Goal: Task Accomplishment & Management: Complete application form

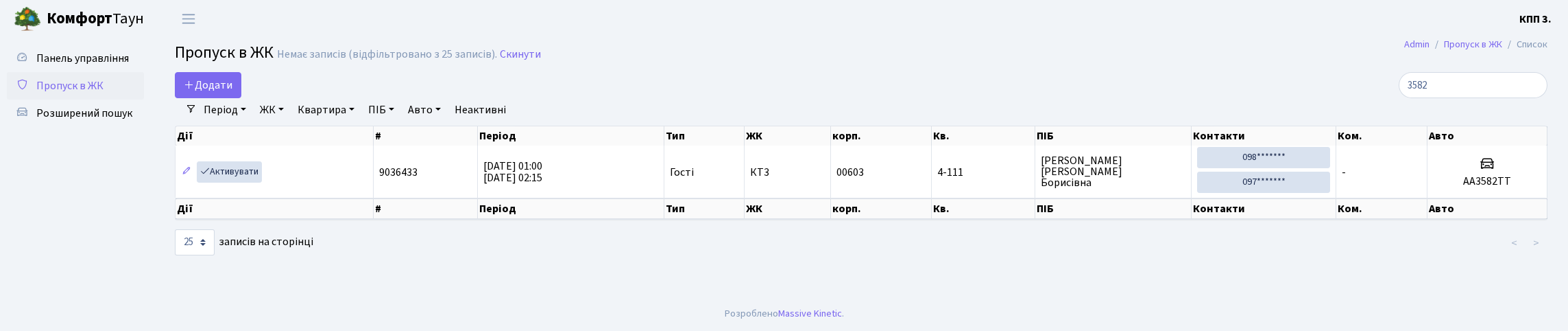
select select "25"
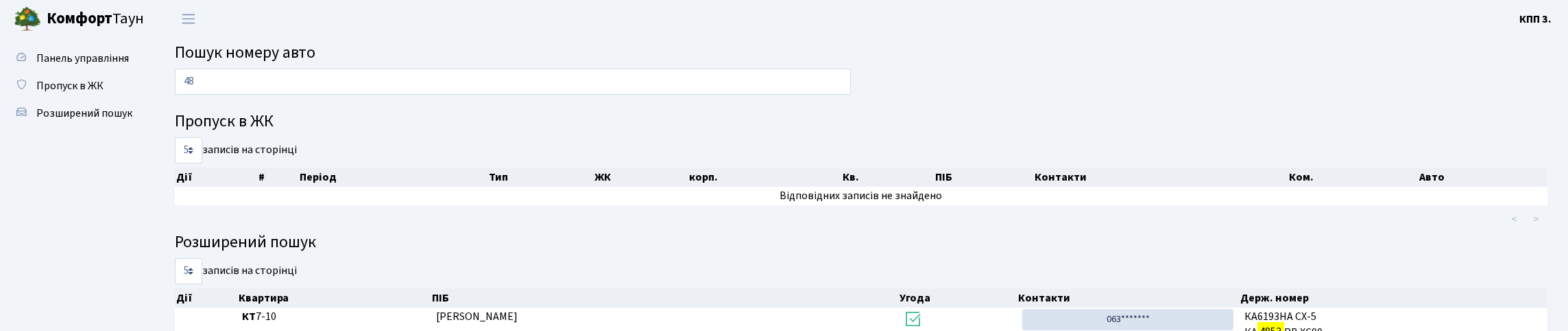
type input "4"
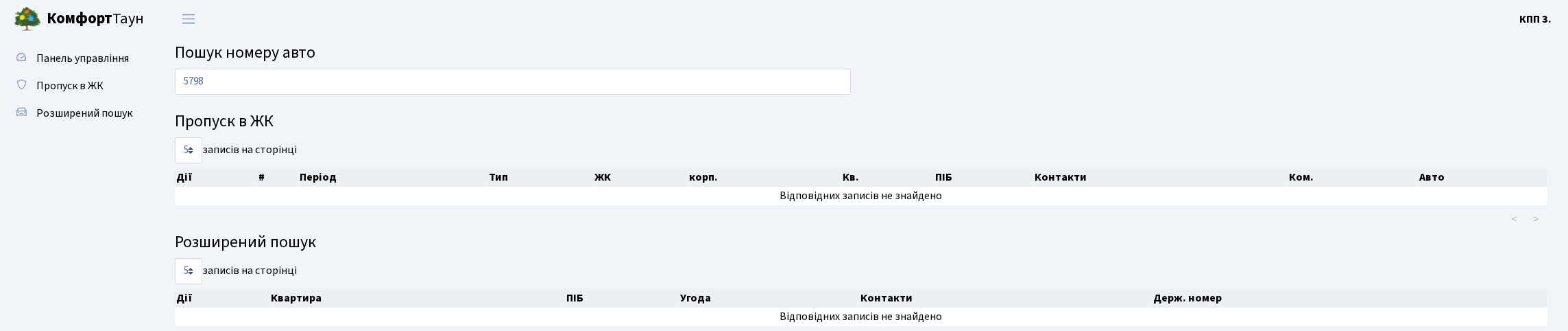
type input "5798"
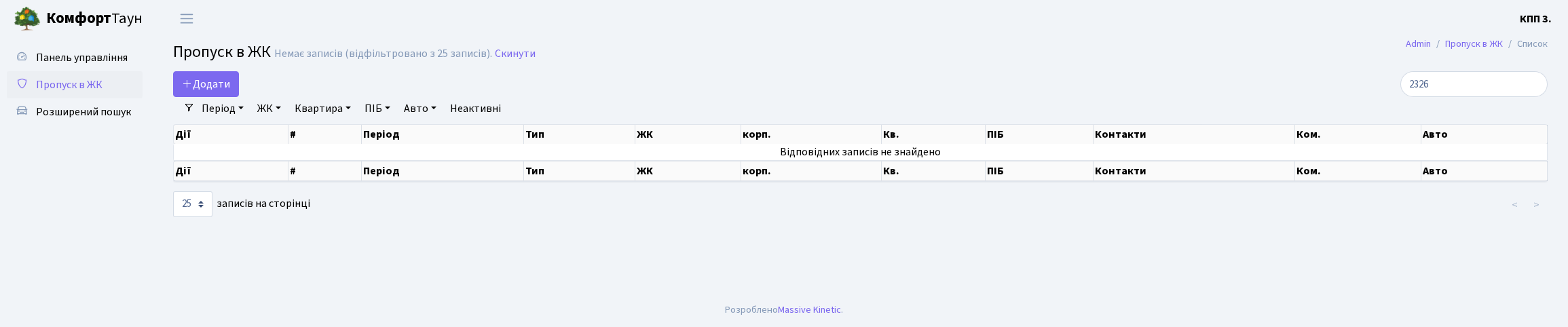
select select "25"
type input "2"
type input "5"
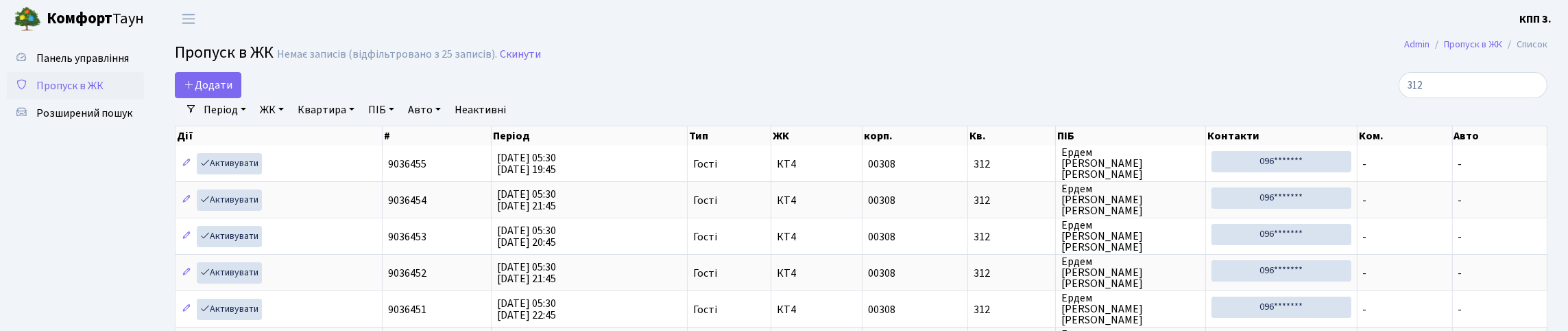
drag, startPoint x: 907, startPoint y: 39, endPoint x: 918, endPoint y: 35, distance: 11.7
click at [918, 35] on body "[PERSON_NAME] КПП 3. Мій обліковий запис Вийти Панель управління Пропуск в ЖК Р…" at bounding box center [784, 228] width 1568 height 456
click at [947, 57] on h2 "Пропуск в ЖК Немає записів (відфільтровано з 25 записів). Скинути" at bounding box center [861, 55] width 1372 height 23
click at [1484, 94] on input "312" at bounding box center [1473, 85] width 148 height 26
type input "3"
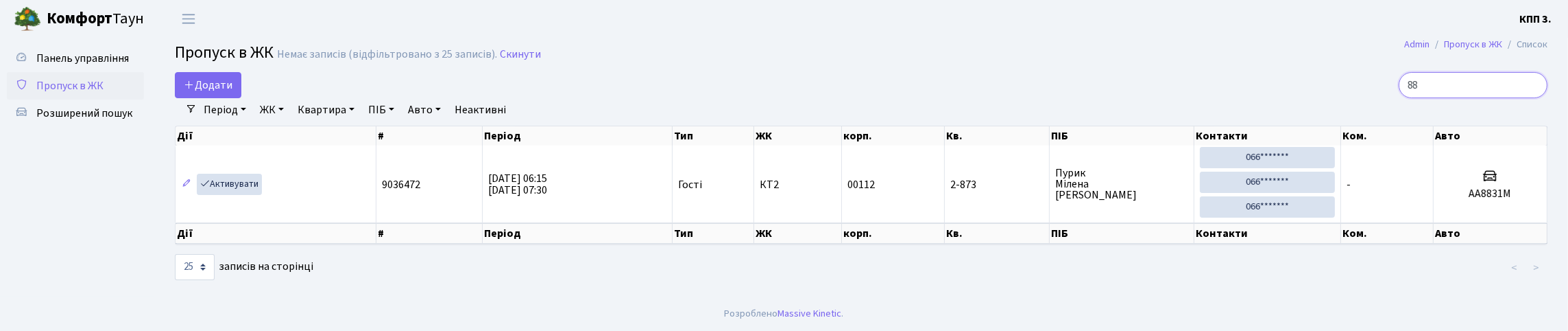
type input "8"
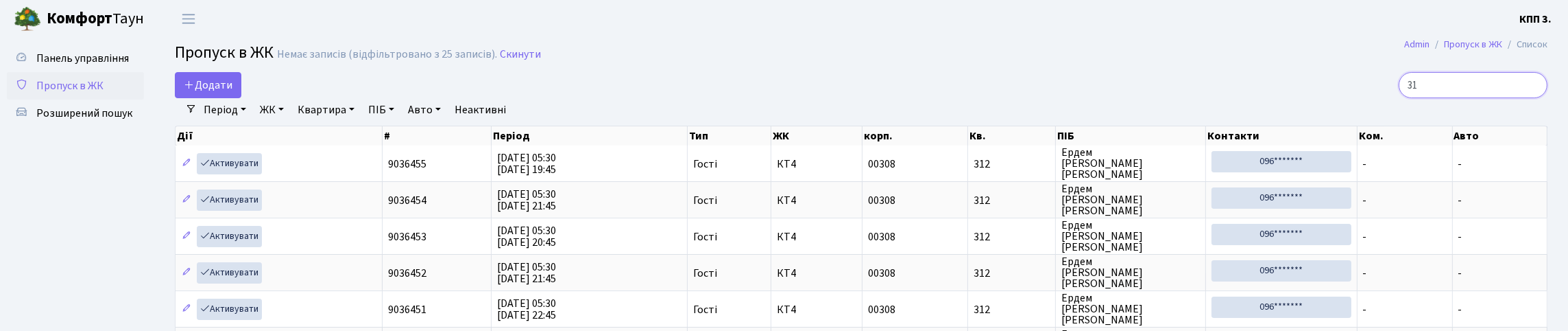
type input "3"
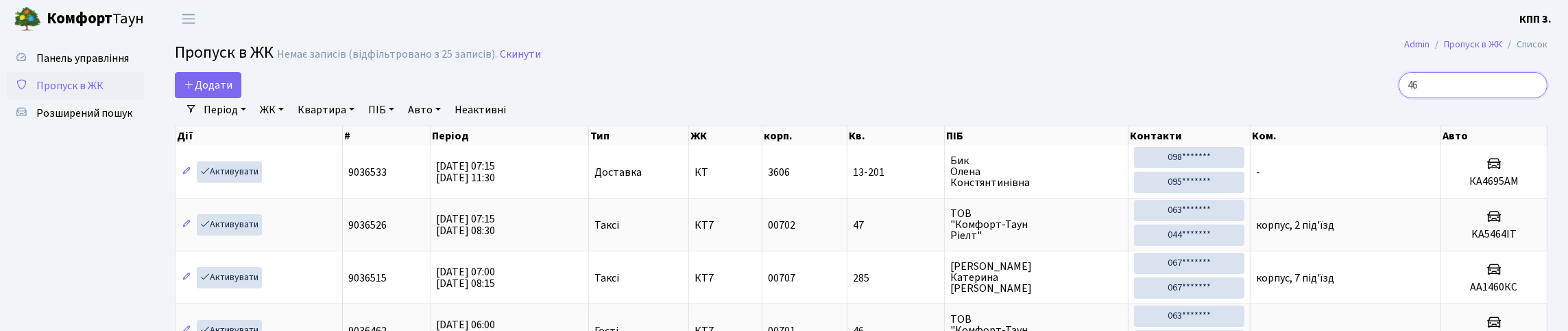
type input "4"
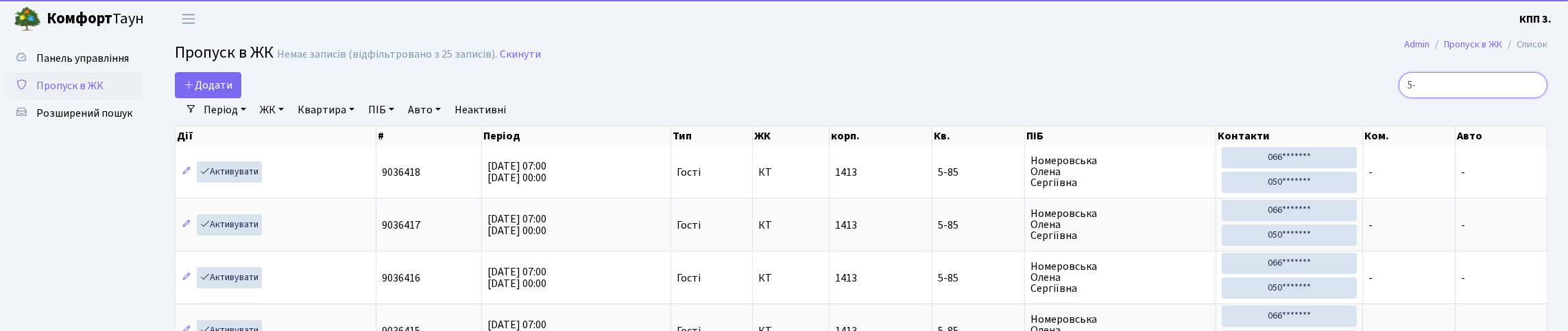
type input "5"
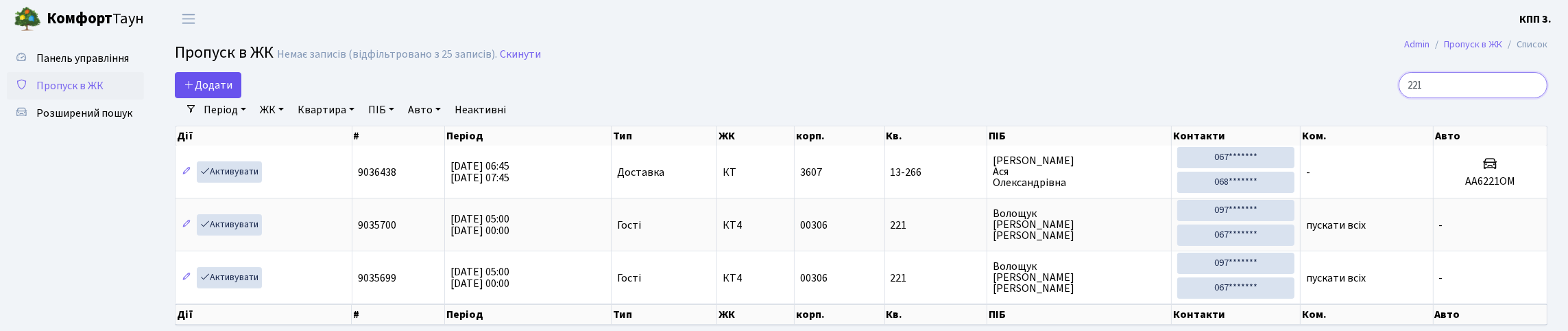
type input "221"
click at [209, 93] on span "Додати" at bounding box center [208, 85] width 48 height 15
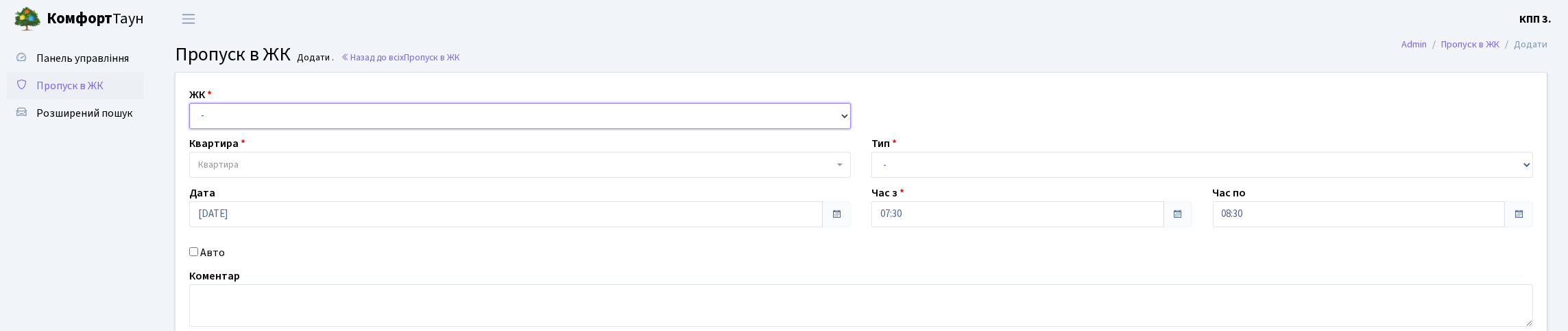
click at [258, 129] on select "- КТ, вул. Регенераторна, 4 КТ2, просп. Соборності, 17 КТ3, вул. Березнева, 16 …" at bounding box center [520, 115] width 661 height 26
select select "271"
click at [193, 119] on select "- КТ, вул. Регенераторна, 4 КТ2, просп. Соборності, 17 КТ3, вул. Березнева, 16 …" at bounding box center [520, 115] width 661 height 26
select select
click at [239, 171] on span "Квартира" at bounding box center [219, 164] width 40 height 14
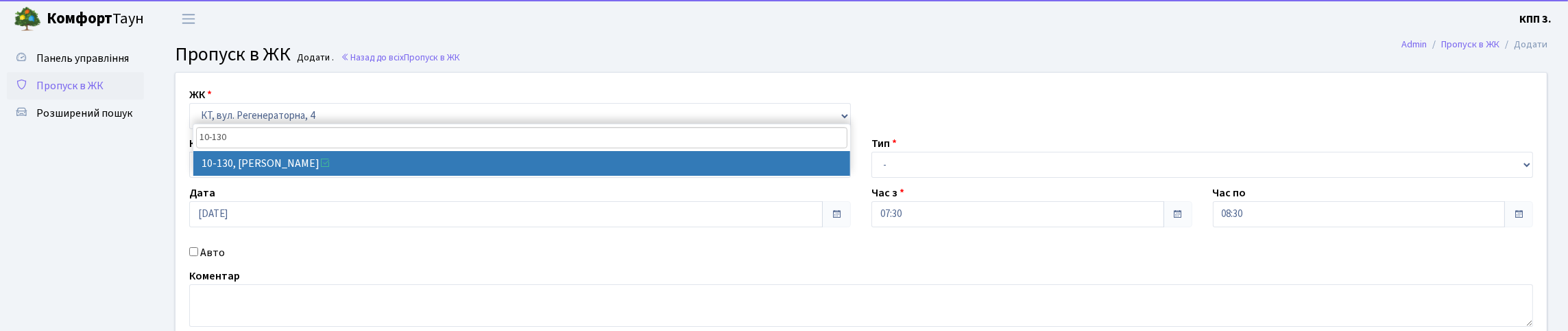
type input "10-130"
select select "6699"
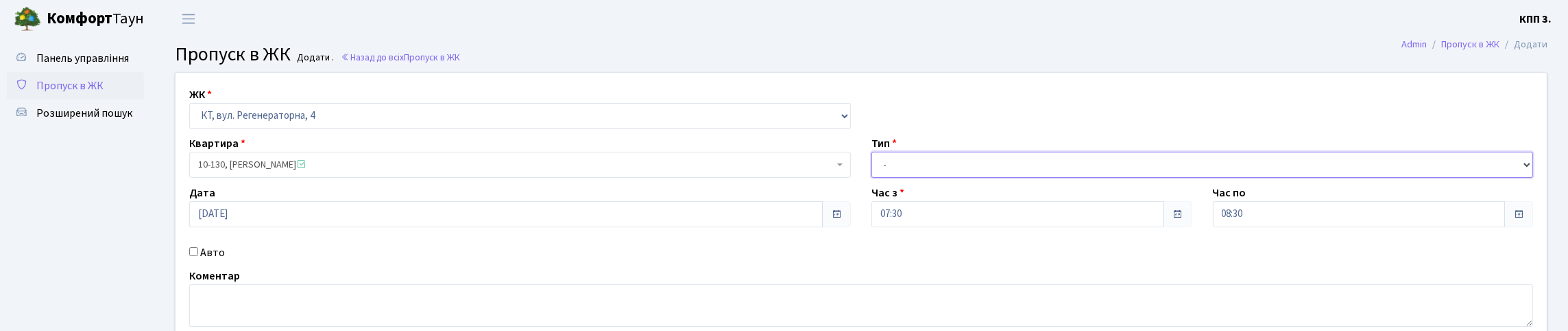
click at [974, 178] on select "- Доставка Таксі Гості Сервіс" at bounding box center [1202, 165] width 661 height 26
select select "1"
click at [871, 178] on select "- Доставка Таксі Гості Сервіс" at bounding box center [1202, 165] width 661 height 26
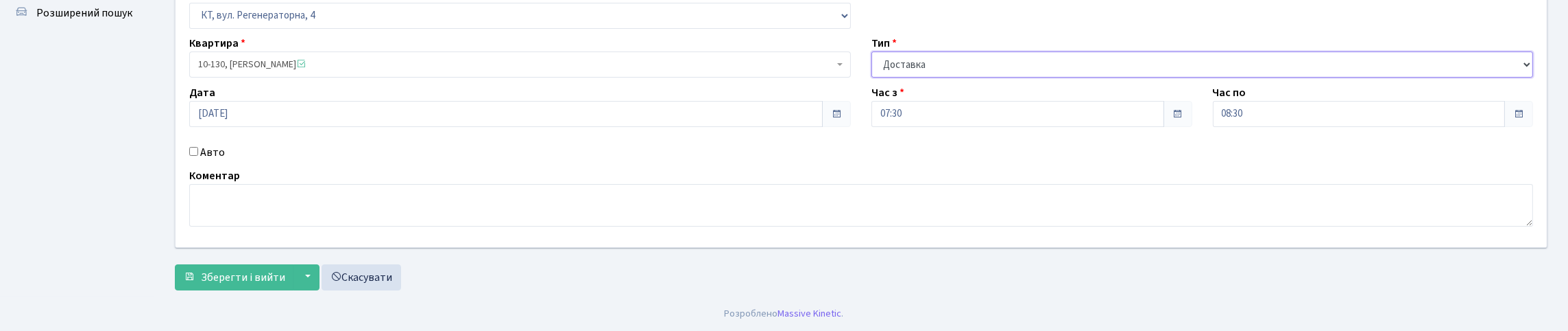
scroll to position [190, 0]
drag, startPoint x: 274, startPoint y: 265, endPoint x: 361, endPoint y: 167, distance: 131.0
click at [274, 264] on button "Зберегти і вийти" at bounding box center [235, 277] width 119 height 26
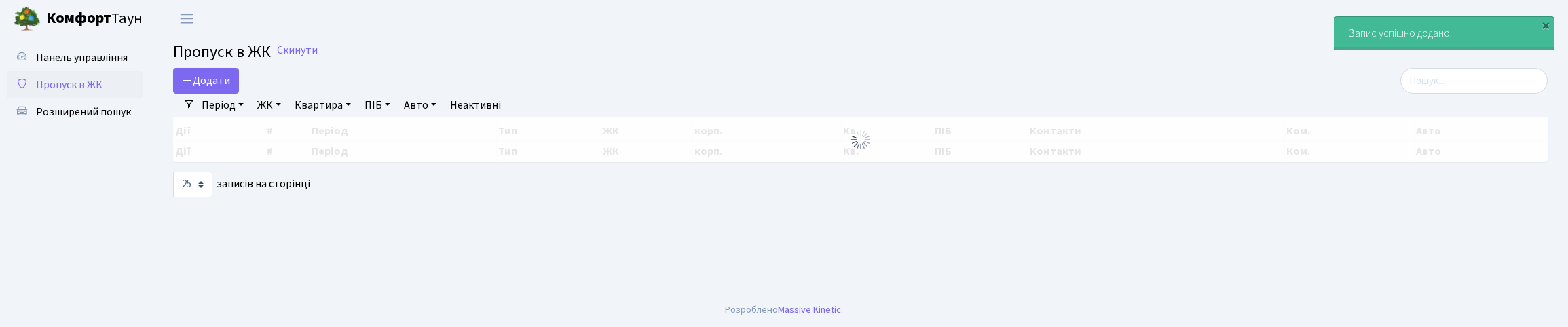
select select "25"
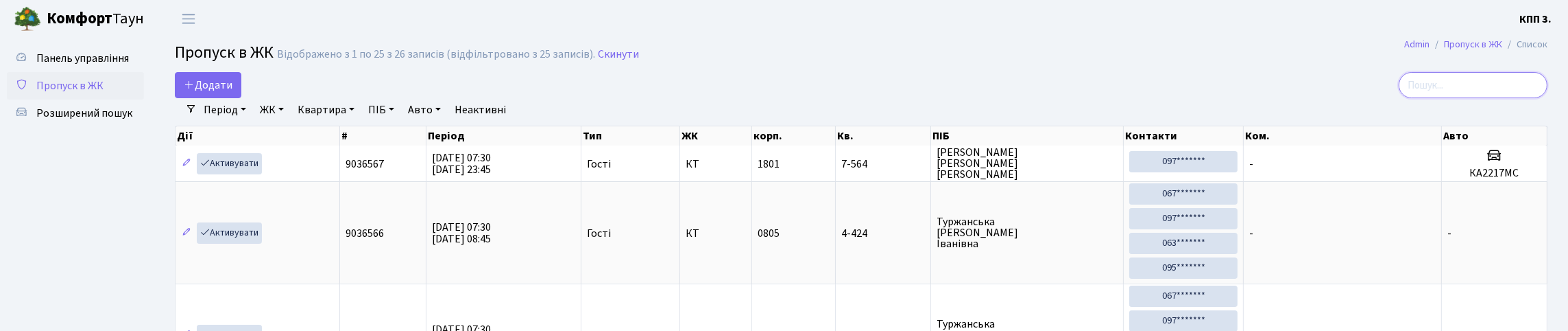
click at [1461, 98] on input "search" at bounding box center [1473, 85] width 148 height 26
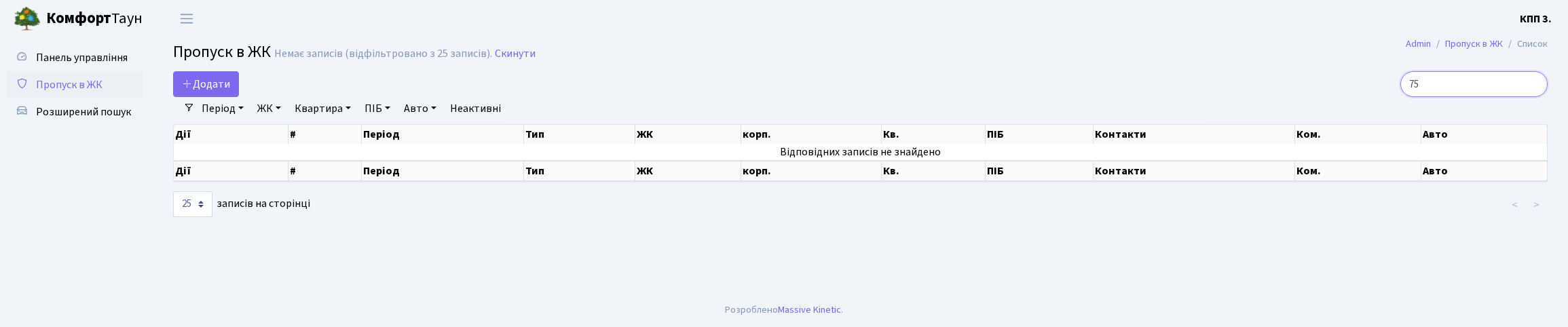
type input "7"
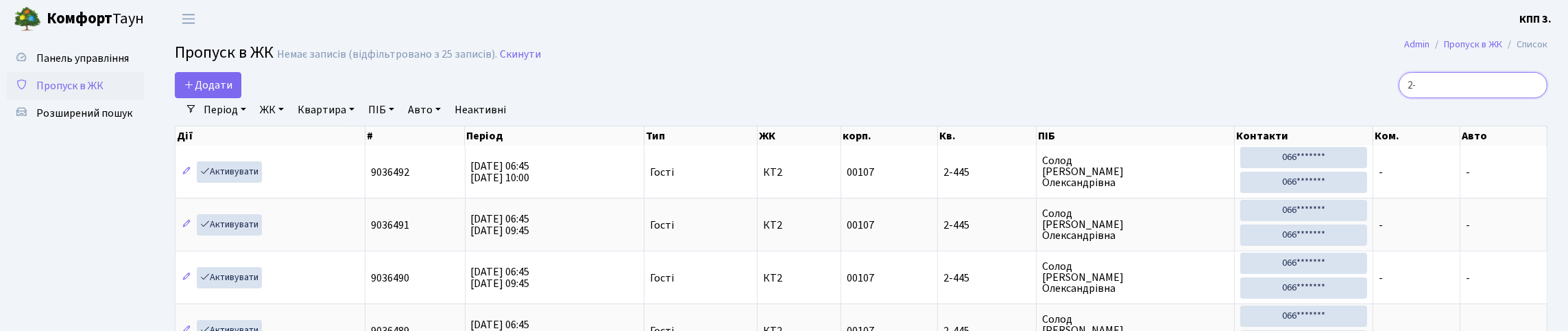
type input "2"
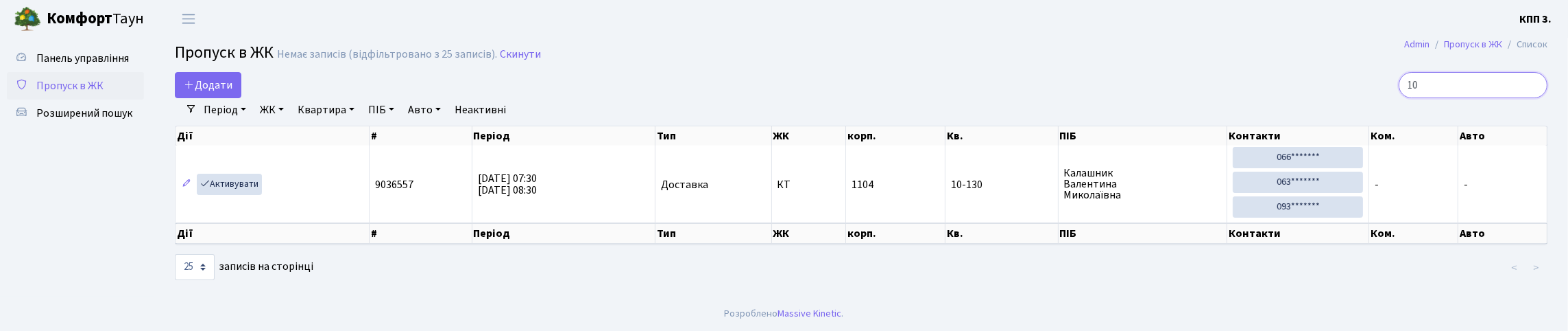
type input "1"
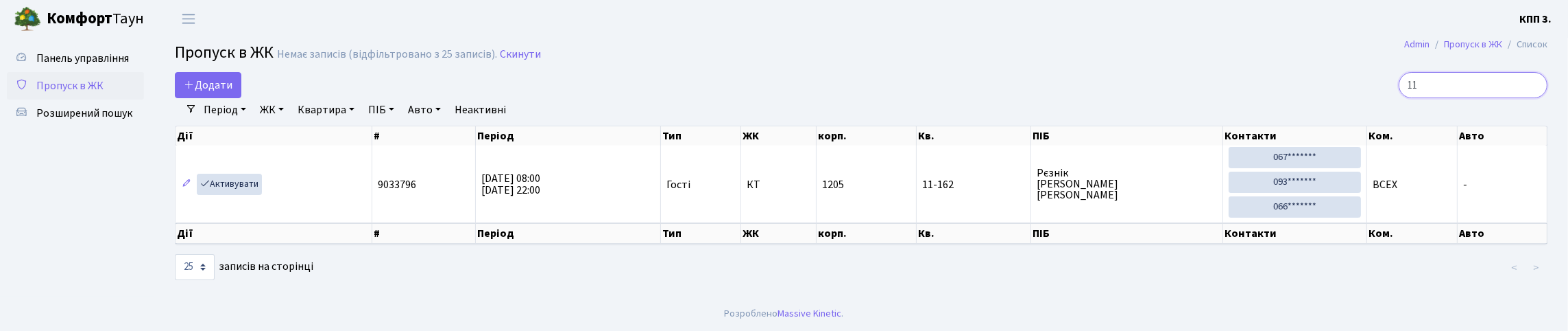
type input "1"
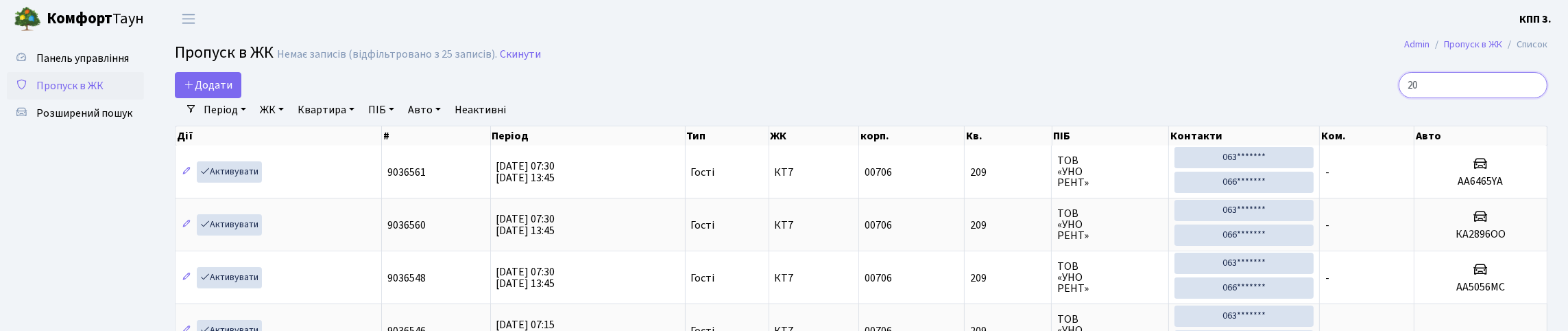
type input "2"
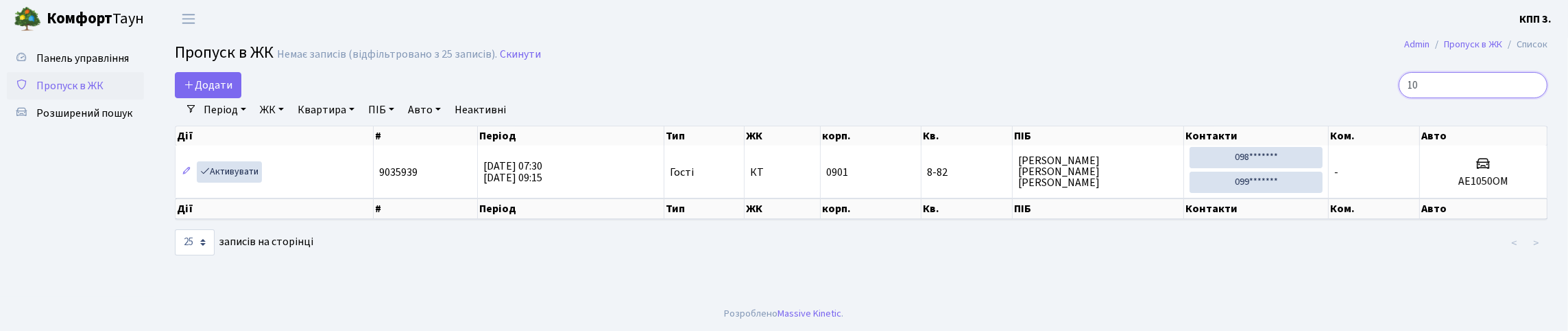
type input "1"
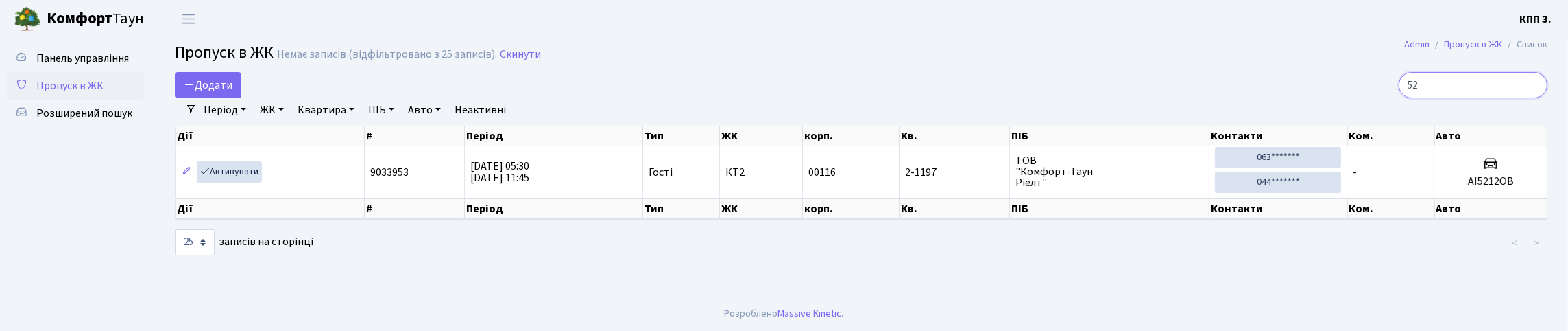
type input "5"
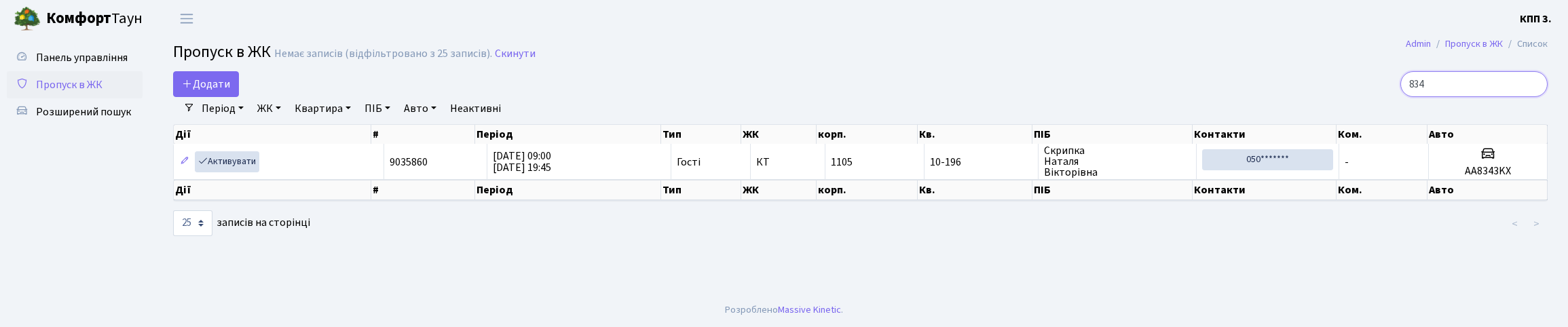
type input "8343"
